Goal: Navigation & Orientation: Understand site structure

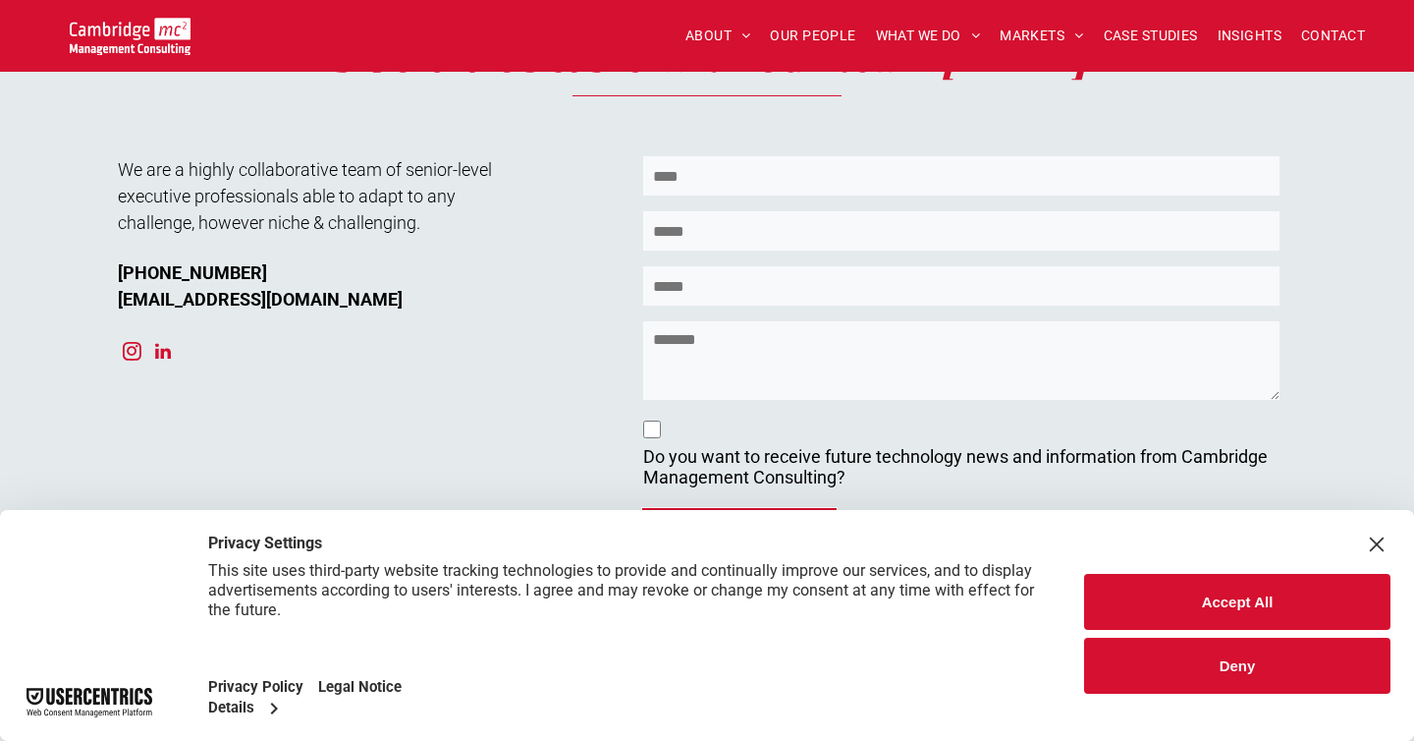
scroll to position [7681, 0]
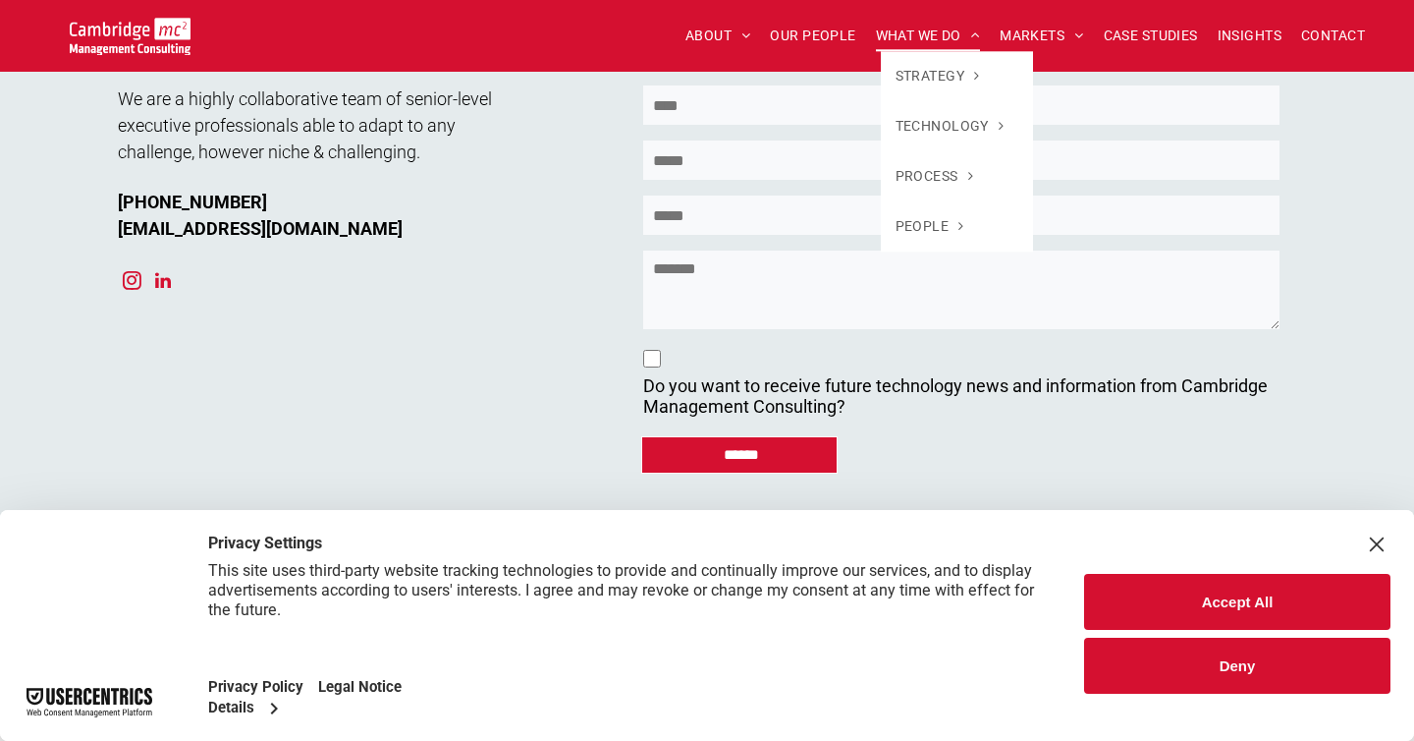
click at [918, 32] on span "WHAT WE DO" at bounding box center [928, 36] width 105 height 30
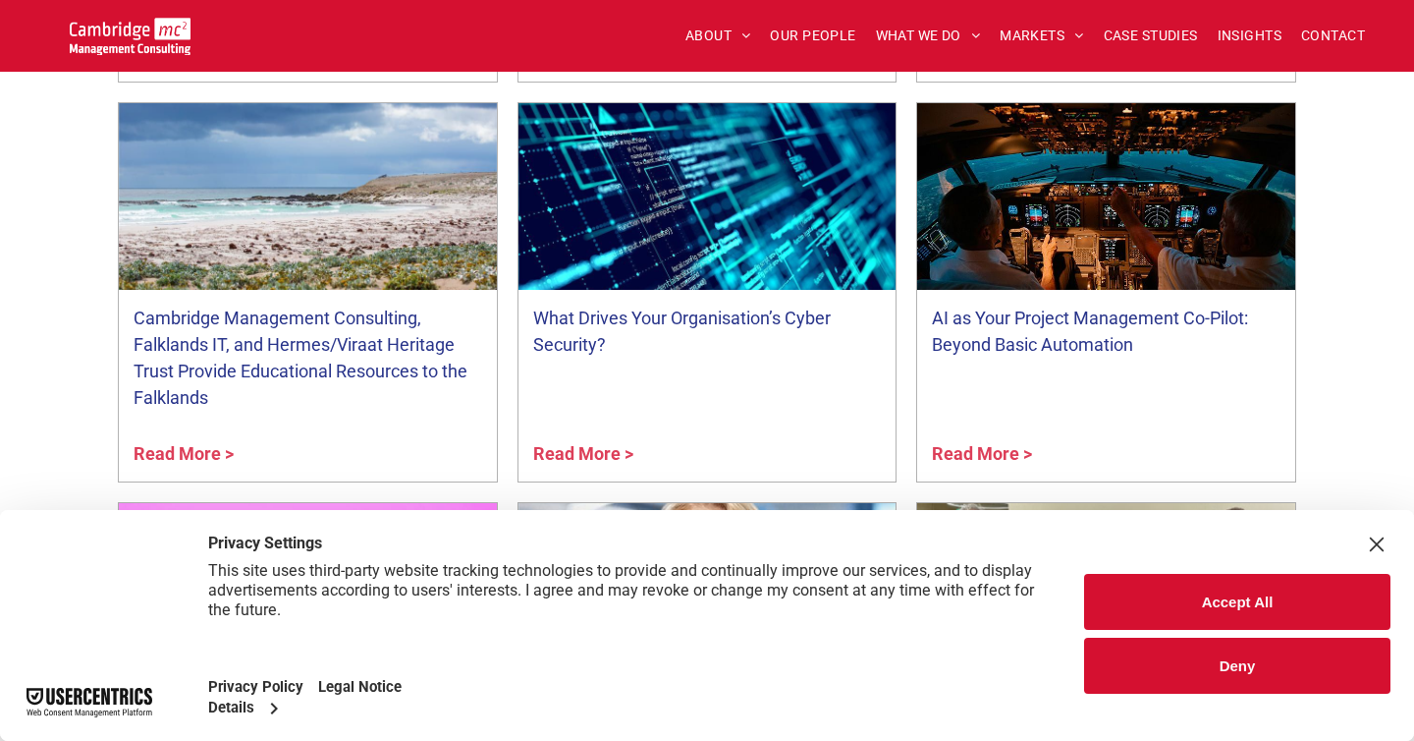
scroll to position [7099, 0]
